Goal: Information Seeking & Learning: Learn about a topic

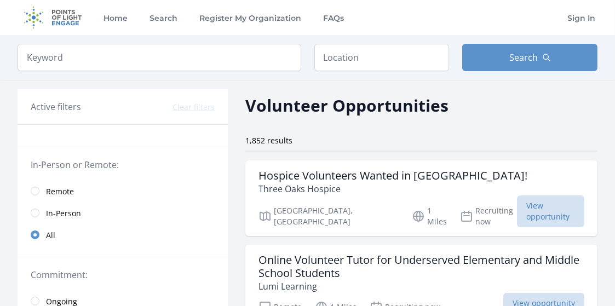
click at [45, 187] on link "Remote" at bounding box center [123, 191] width 210 height 22
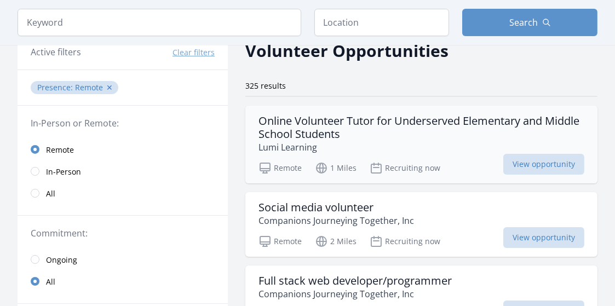
scroll to position [110, 0]
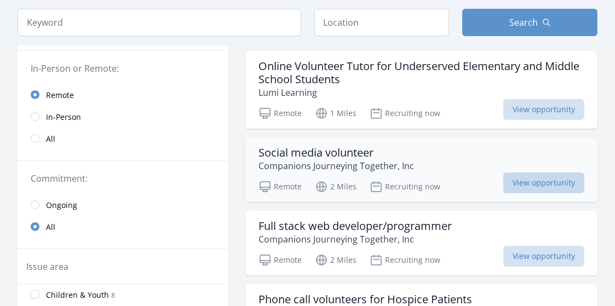
click at [522, 177] on span "View opportunity" at bounding box center [544, 183] width 81 height 21
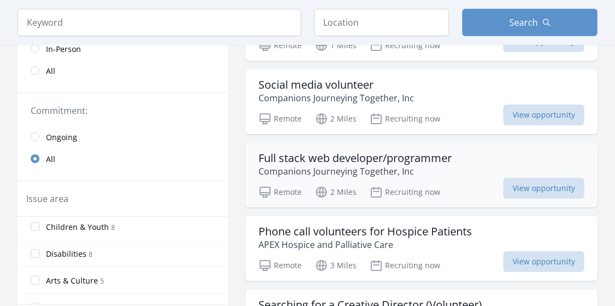
scroll to position [219, 0]
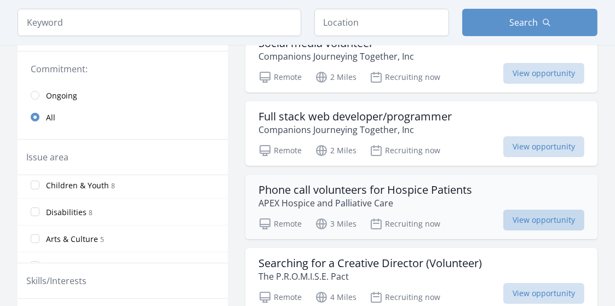
click at [555, 218] on span "View opportunity" at bounding box center [544, 220] width 81 height 21
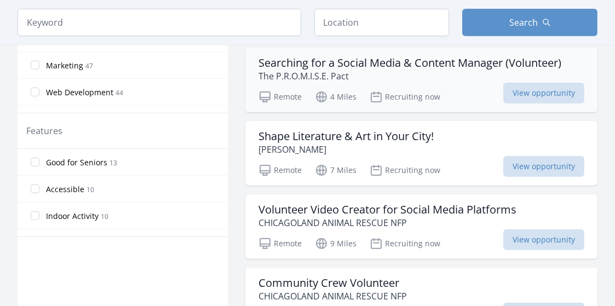
scroll to position [548, 0]
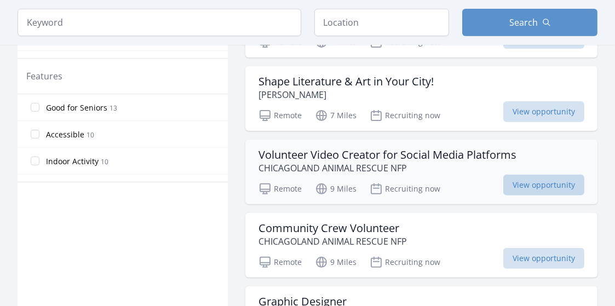
click at [530, 181] on span "View opportunity" at bounding box center [544, 185] width 81 height 21
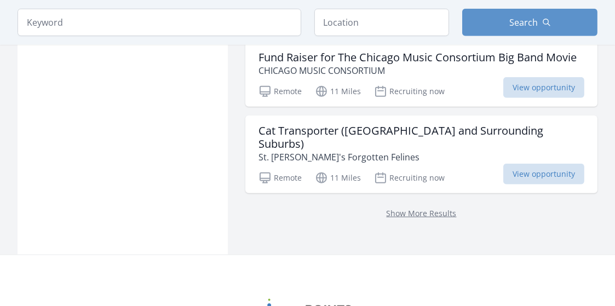
scroll to position [1534, 0]
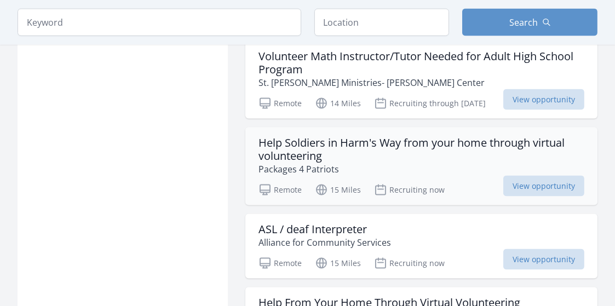
scroll to position [2356, 0]
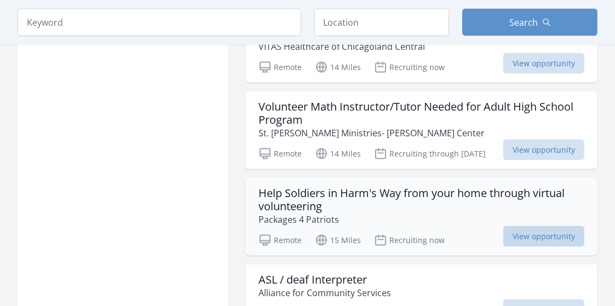
click at [530, 226] on span "View opportunity" at bounding box center [544, 236] width 81 height 21
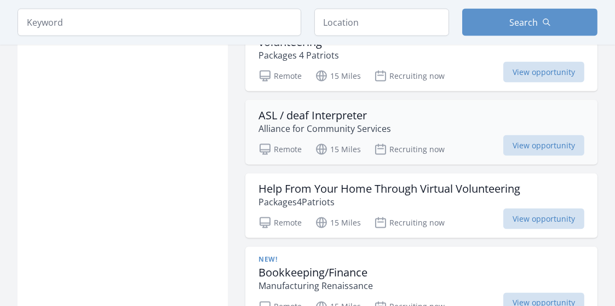
scroll to position [2575, 0]
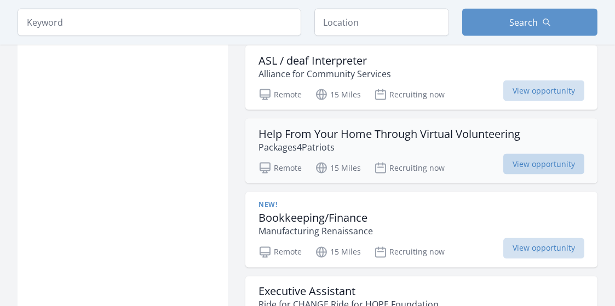
click at [527, 154] on span "View opportunity" at bounding box center [544, 164] width 81 height 21
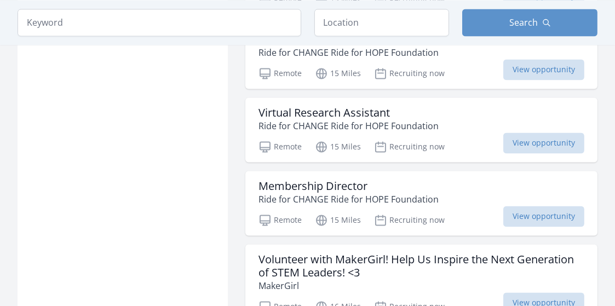
scroll to position [2904, 0]
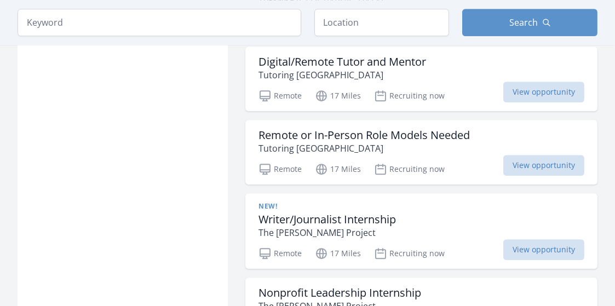
scroll to position [4438, 0]
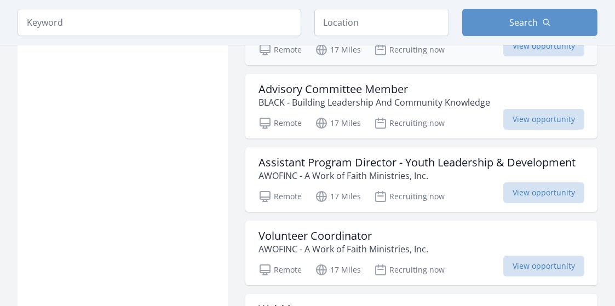
scroll to position [6081, 0]
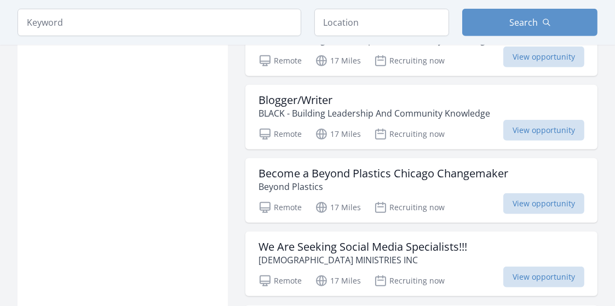
scroll to position [6629, 0]
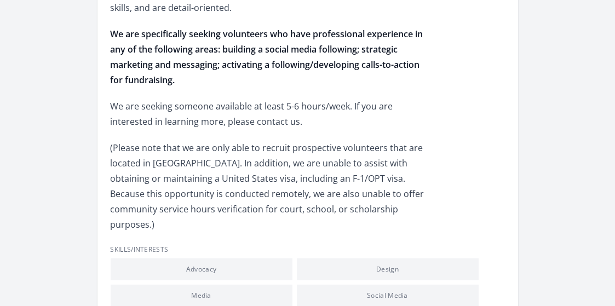
scroll to position [548, 0]
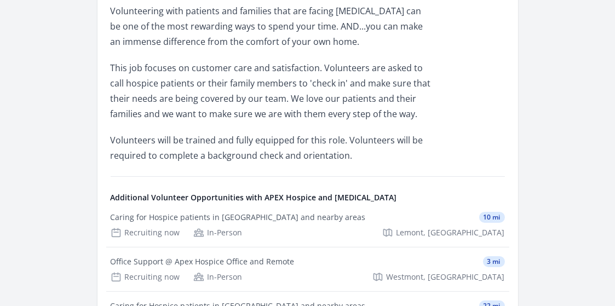
scroll to position [438, 0]
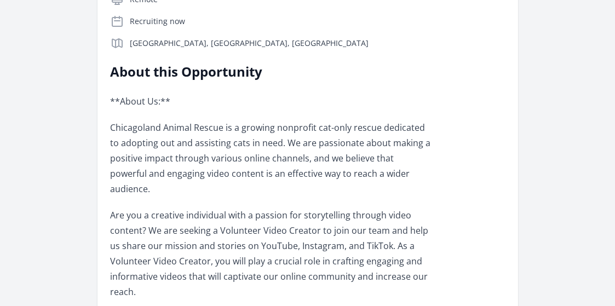
scroll to position [493, 0]
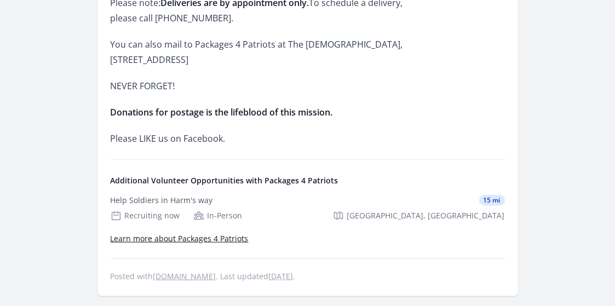
scroll to position [986, 0]
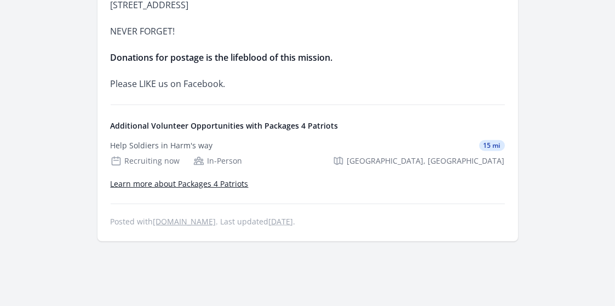
click at [288, 121] on h4 "Additional Volunteer Opportunities with Packages 4 Patriots" at bounding box center [308, 126] width 394 height 11
click at [199, 179] on link "Learn more about Packages 4 Patriots" at bounding box center [180, 184] width 138 height 10
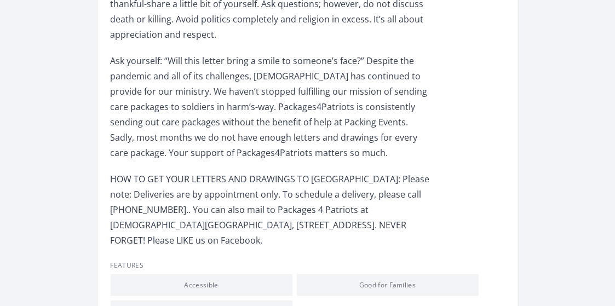
scroll to position [712, 0]
